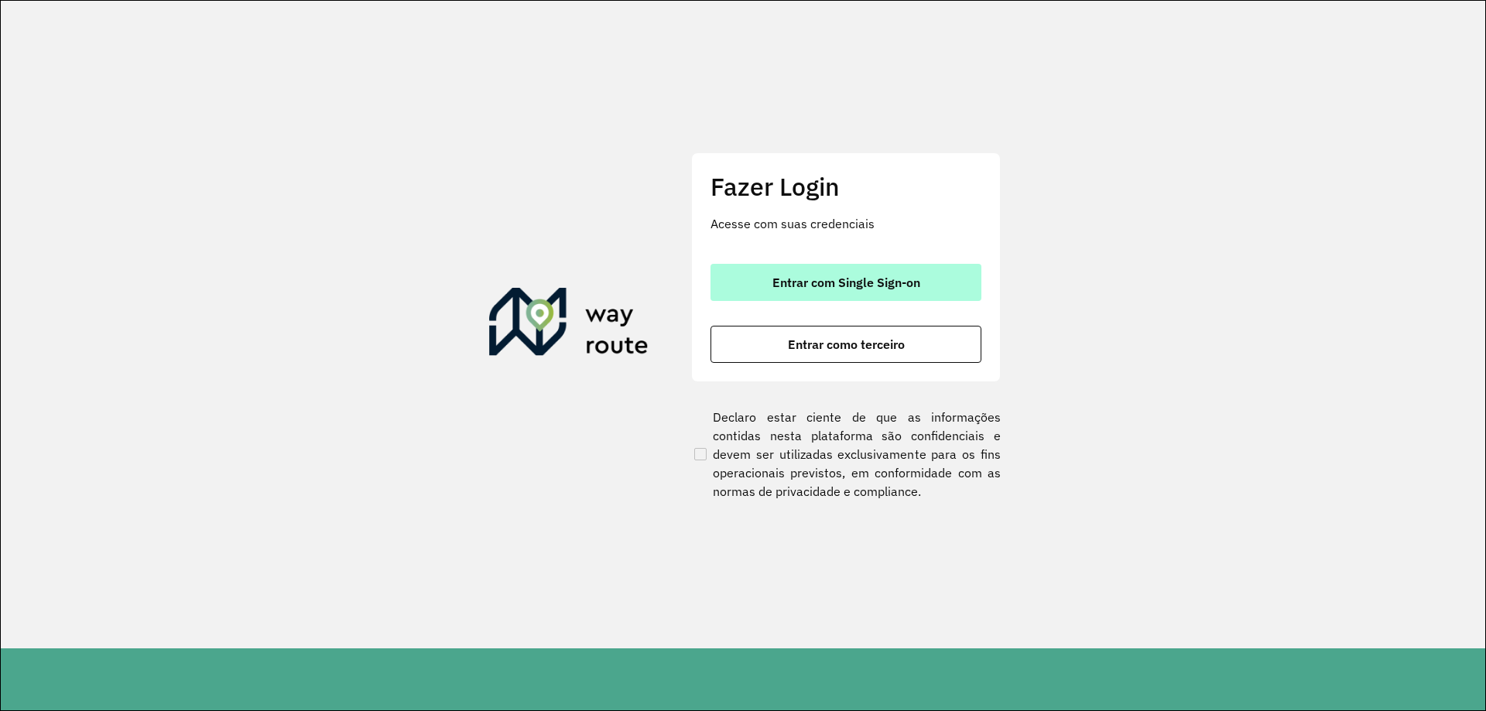
click at [816, 267] on button "Entrar com Single Sign-on" at bounding box center [845, 282] width 271 height 37
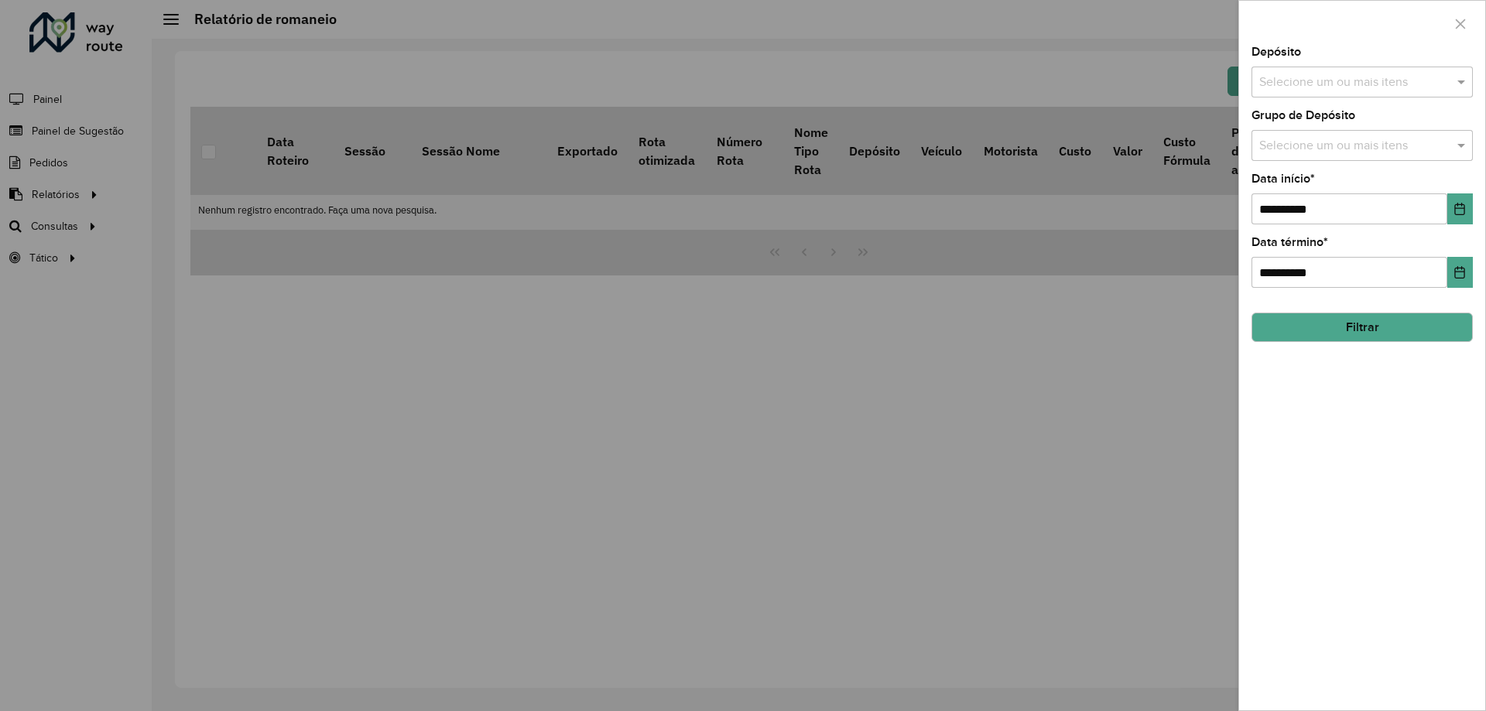
click at [1269, 95] on div "Selecione um ou mais itens" at bounding box center [1361, 82] width 221 height 31
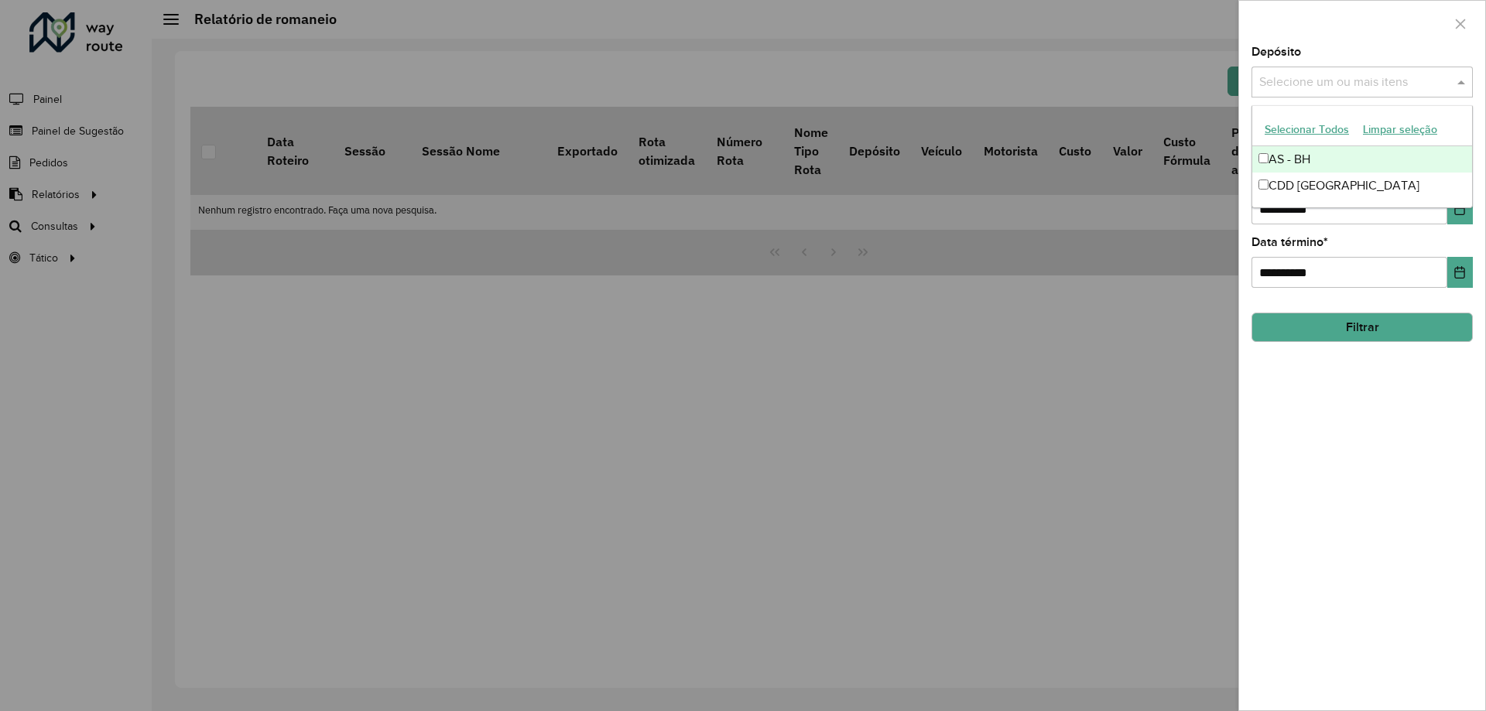
click at [1306, 172] on div "AS - BH" at bounding box center [1362, 159] width 220 height 26
click at [1301, 164] on div "AS - BH" at bounding box center [1362, 159] width 220 height 26
click at [1313, 180] on div "CDD [GEOGRAPHIC_DATA]" at bounding box center [1362, 186] width 220 height 26
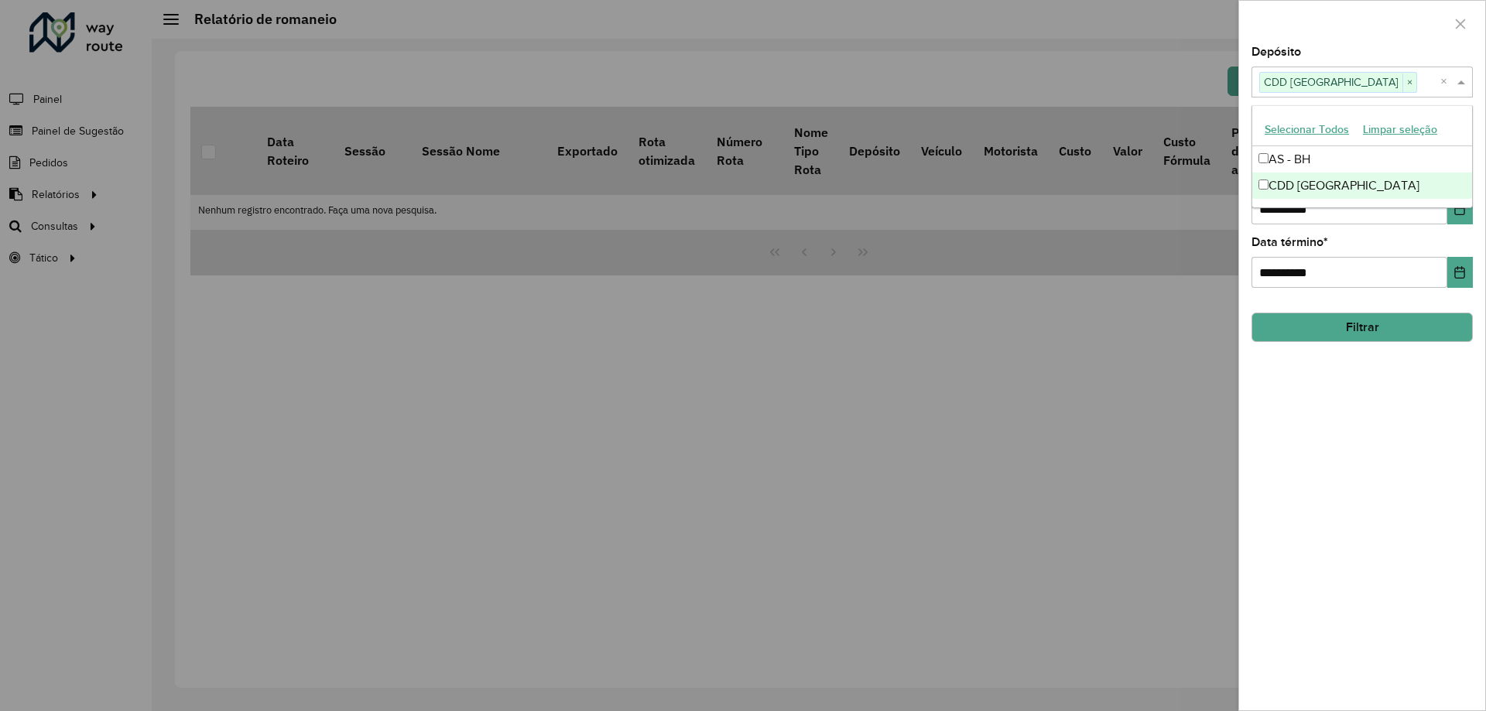
click at [1339, 325] on button "Filtrar" at bounding box center [1361, 327] width 221 height 29
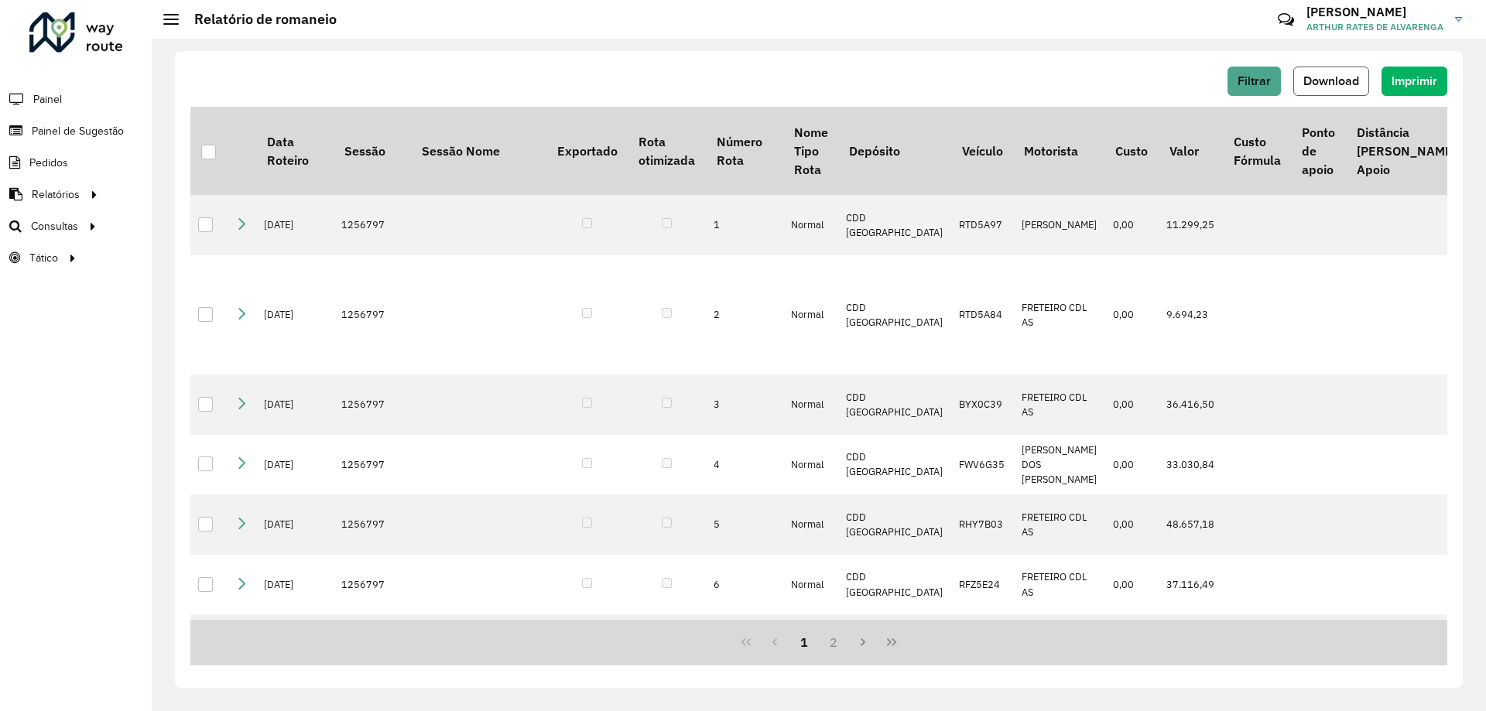
click at [1307, 74] on span "Download" at bounding box center [1331, 80] width 56 height 13
